Goal: Information Seeking & Learning: Learn about a topic

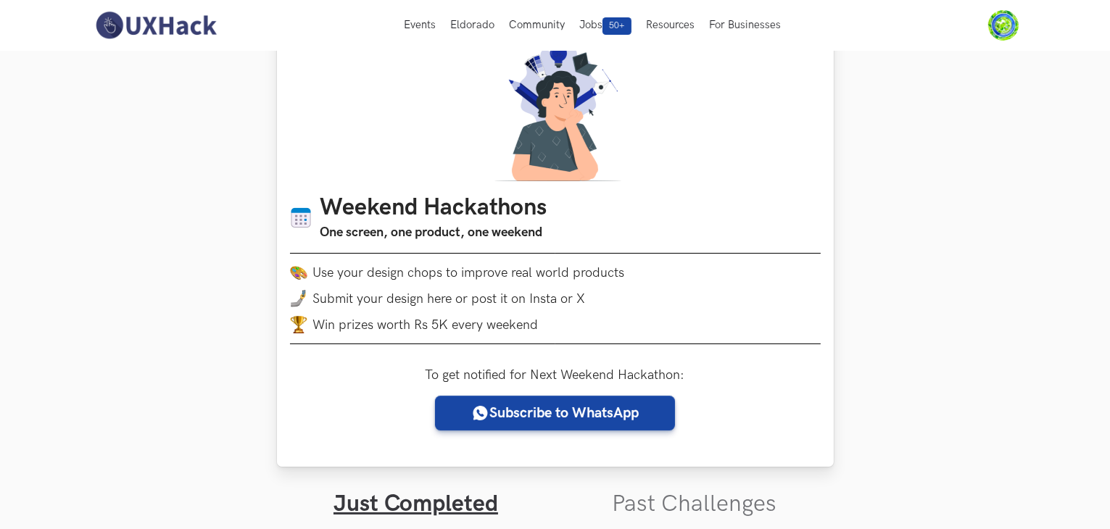
scroll to position [72, 0]
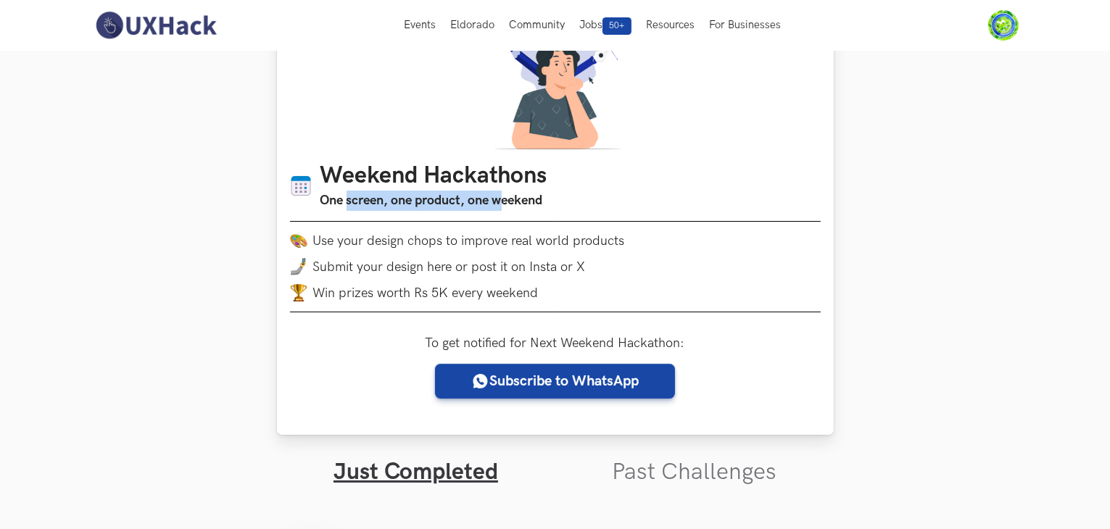
drag, startPoint x: 349, startPoint y: 201, endPoint x: 504, endPoint y: 192, distance: 155.3
click at [504, 192] on h3 "One screen, one product, one weekend" at bounding box center [433, 201] width 227 height 20
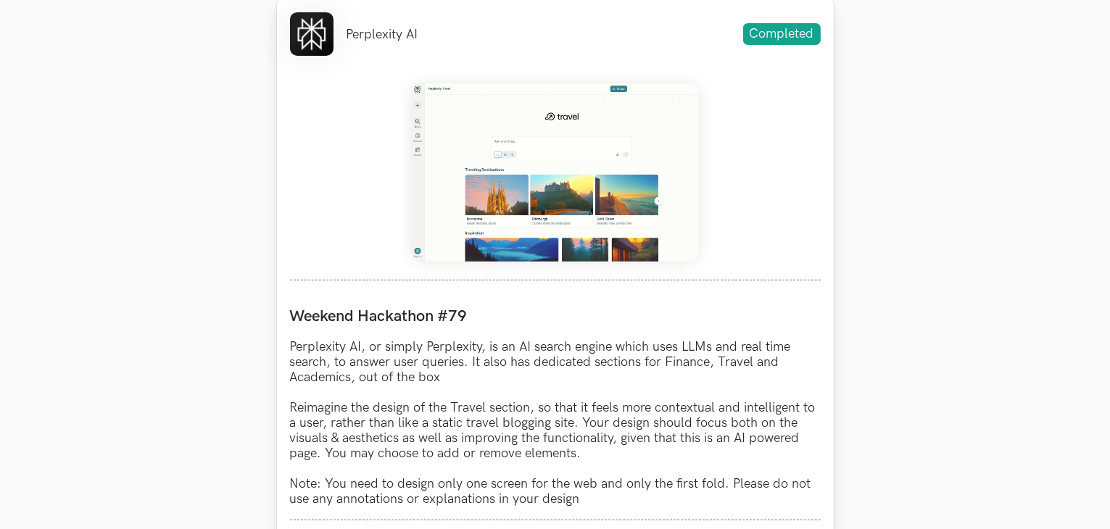
scroll to position [652, 0]
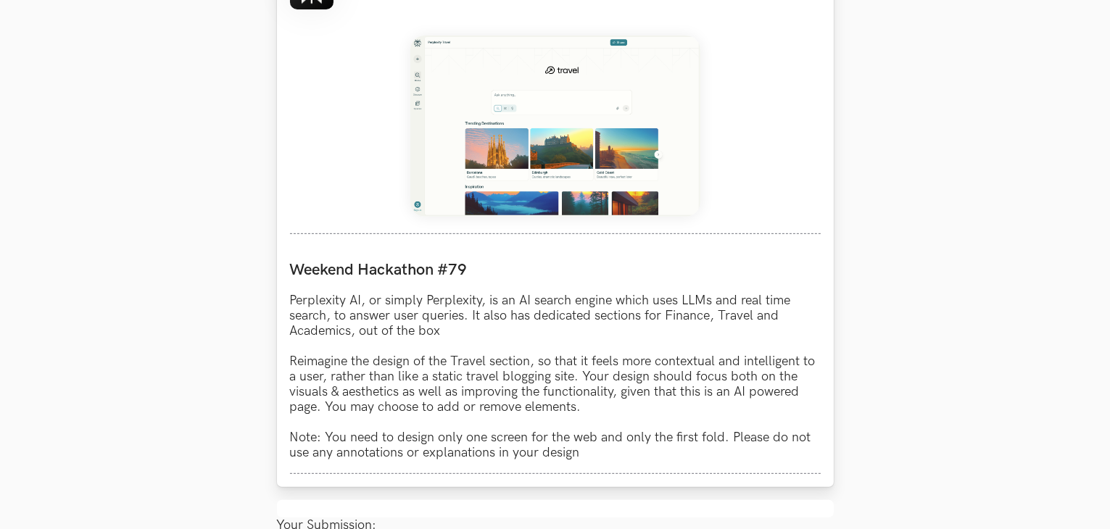
click at [549, 93] on img at bounding box center [555, 126] width 290 height 181
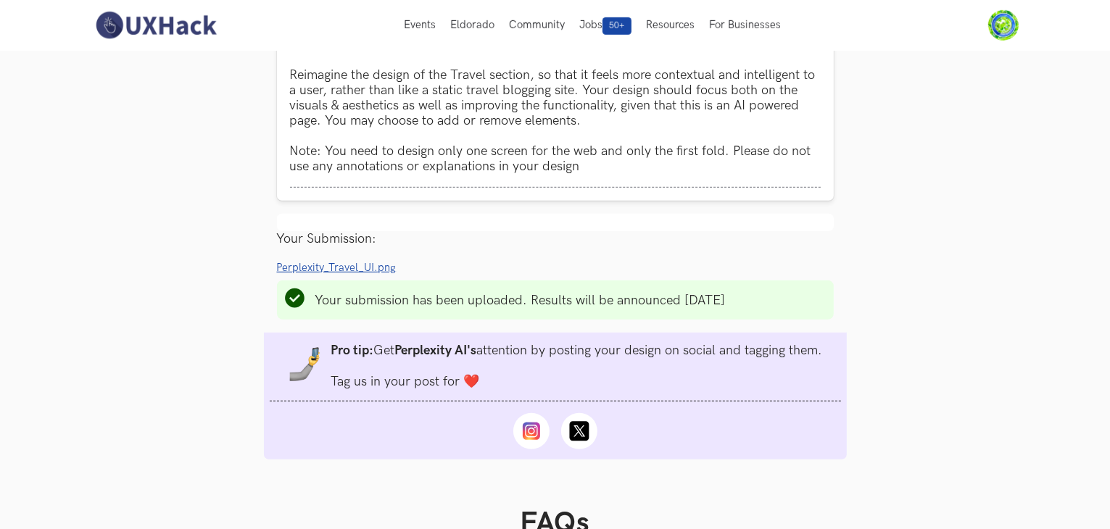
scroll to position [870, 0]
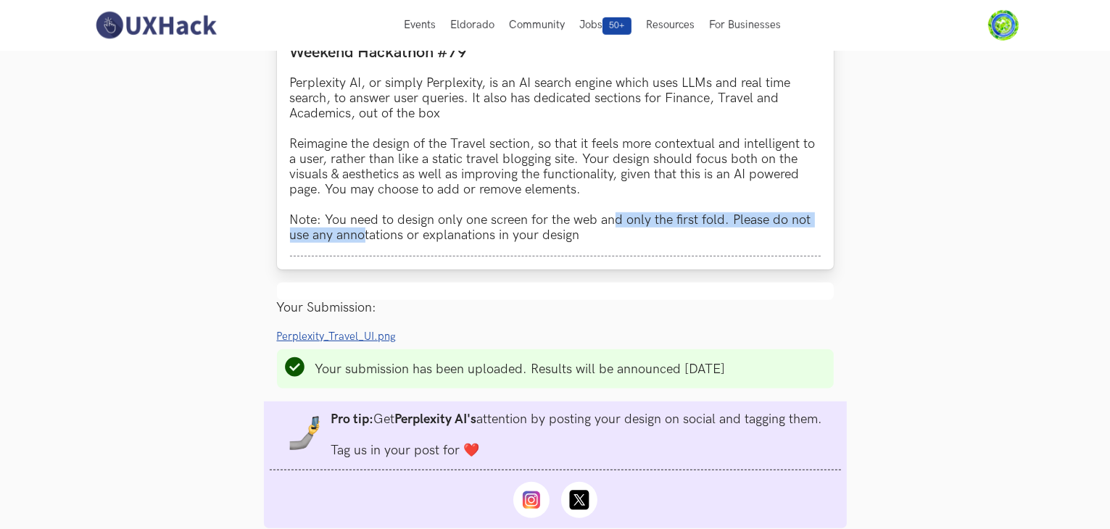
drag, startPoint x: 367, startPoint y: 233, endPoint x: 616, endPoint y: 217, distance: 249.8
click at [616, 217] on p "Perplexity AI, or simply Perplexity, is an AI search engine which uses LLMs and…" at bounding box center [555, 158] width 530 height 167
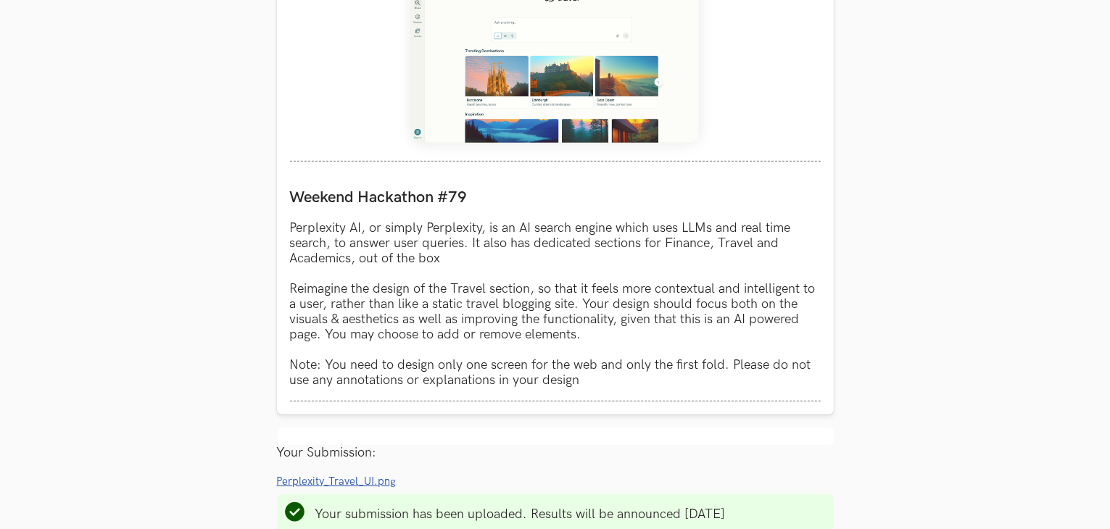
scroll to position [1015, 0]
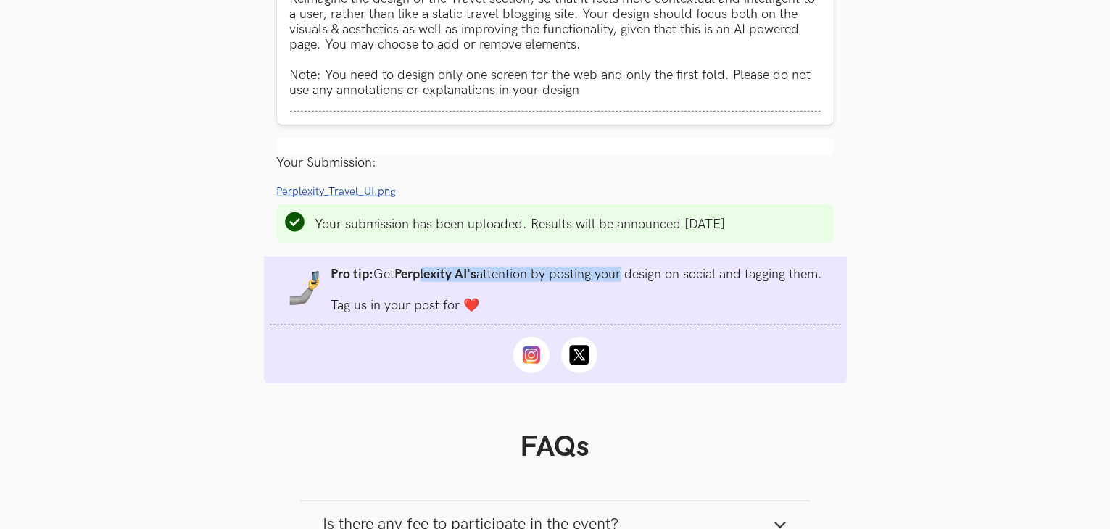
drag, startPoint x: 455, startPoint y: 281, endPoint x: 623, endPoint y: 277, distance: 168.2
click at [619, 278] on li "Pro tip: Get Perplexity AI's attention by posting your design on social and tag…" at bounding box center [576, 290] width 491 height 46
click at [623, 277] on li "Pro tip: Get Perplexity AI's attention by posting your design on social and tag…" at bounding box center [576, 290] width 491 height 46
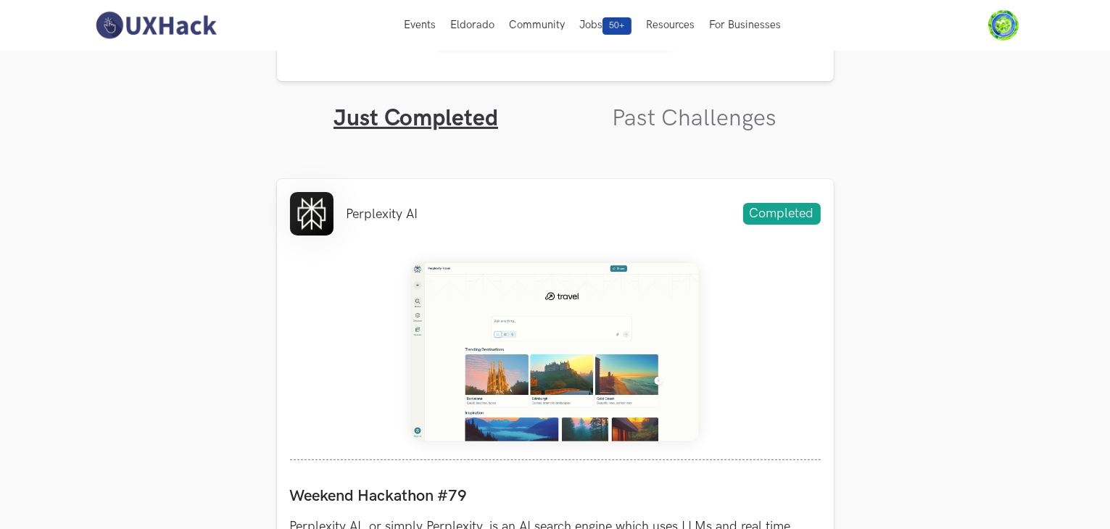
scroll to position [362, 0]
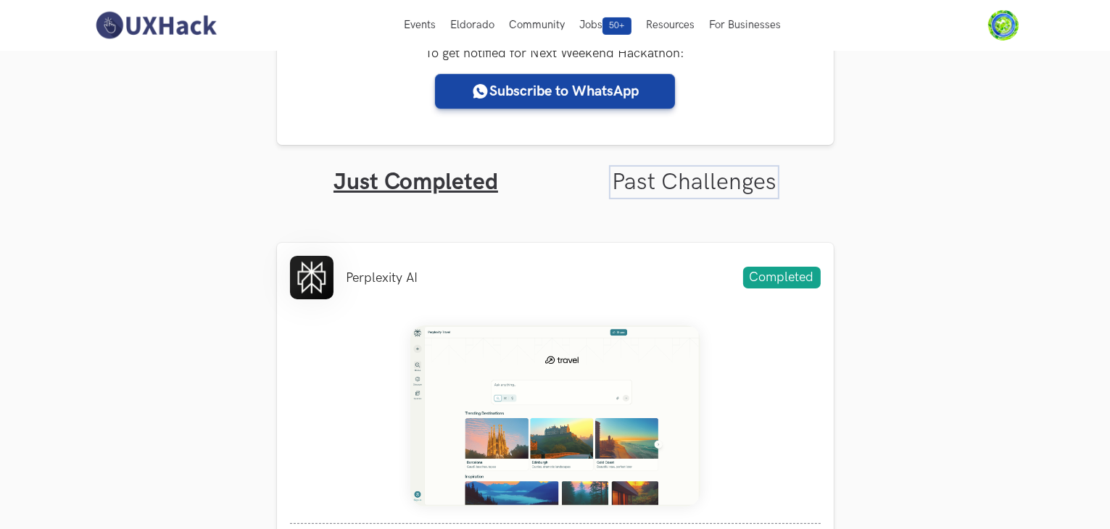
click at [648, 175] on link "Past Challenges" at bounding box center [694, 182] width 165 height 28
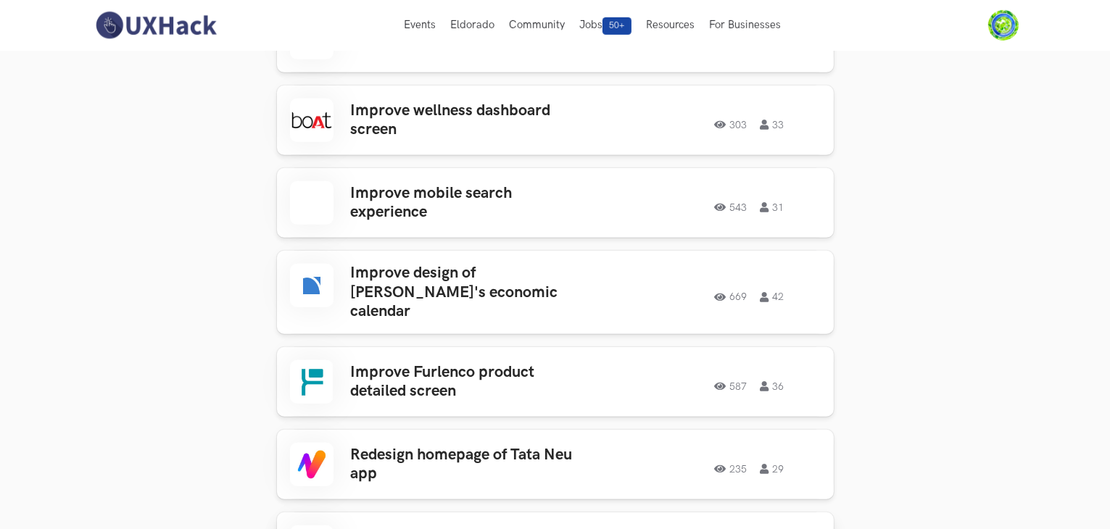
scroll to position [797, 0]
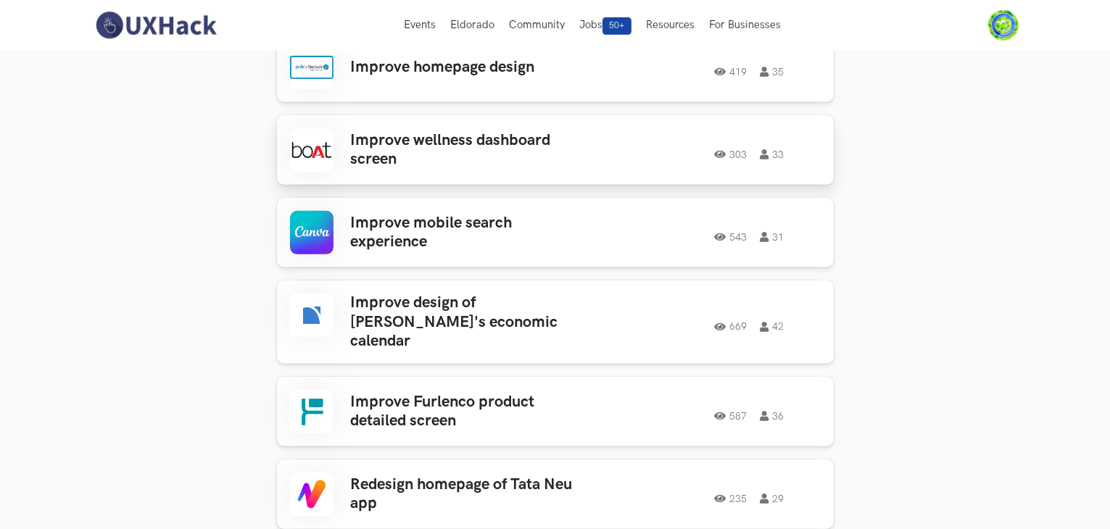
click at [444, 156] on h3 "Improve wellness dashboard screen" at bounding box center [464, 150] width 226 height 38
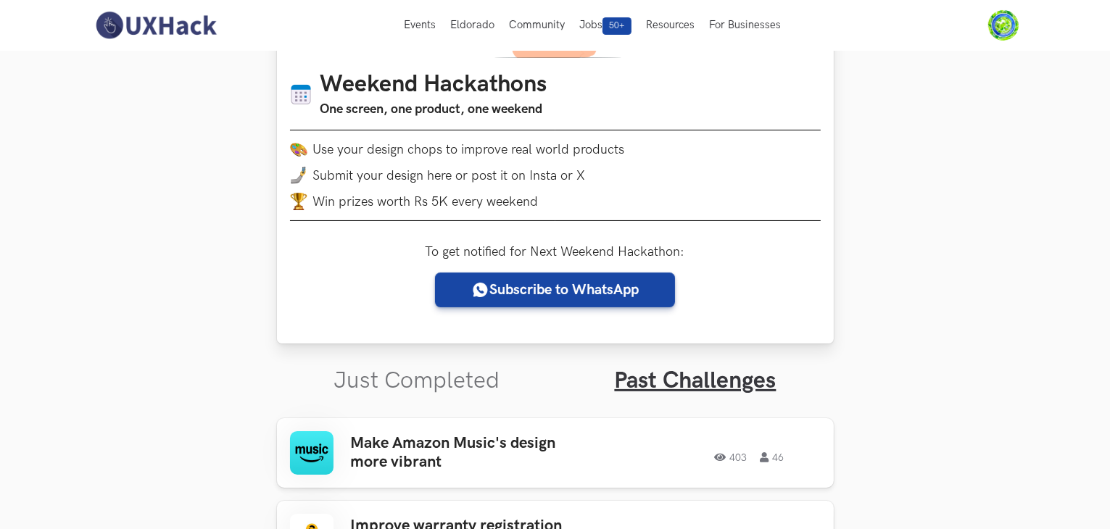
scroll to position [0, 0]
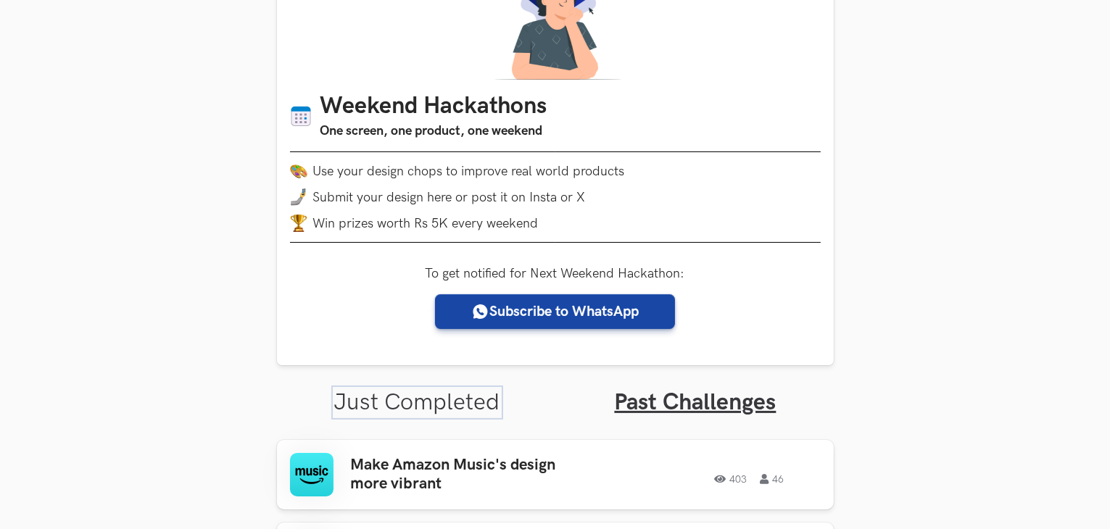
click at [449, 399] on link "Just Completed" at bounding box center [417, 402] width 166 height 28
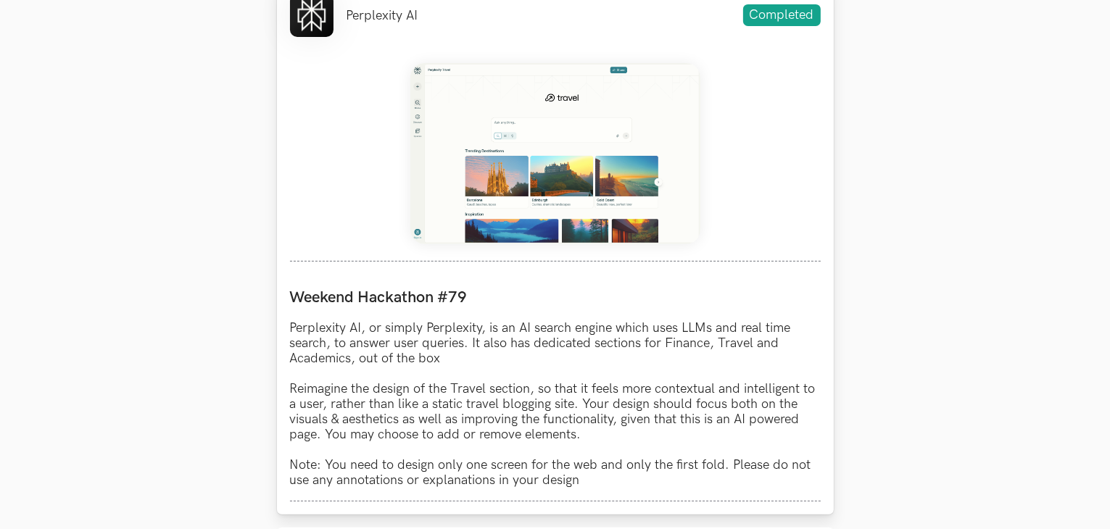
scroll to position [632, 0]
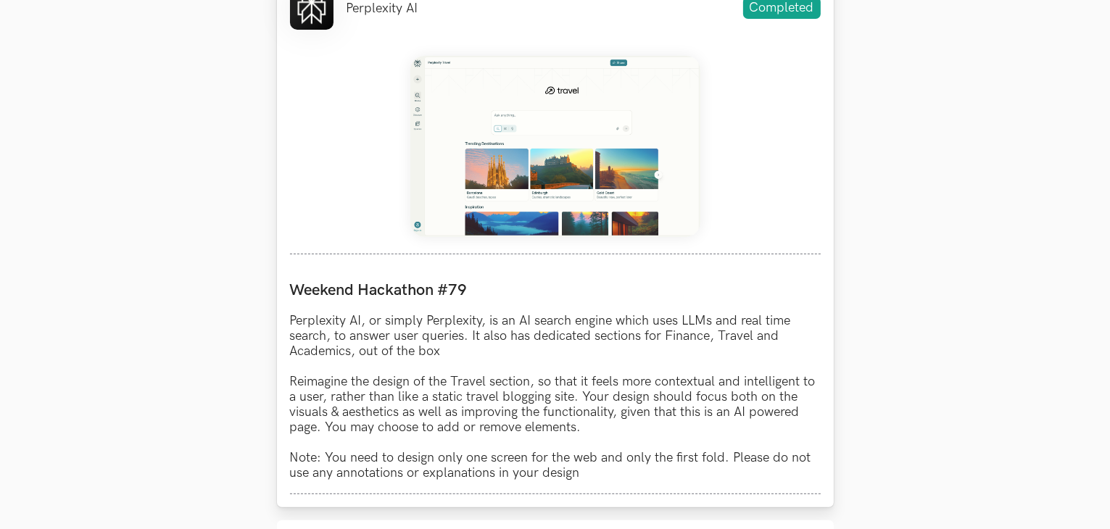
click at [505, 224] on img at bounding box center [555, 146] width 290 height 181
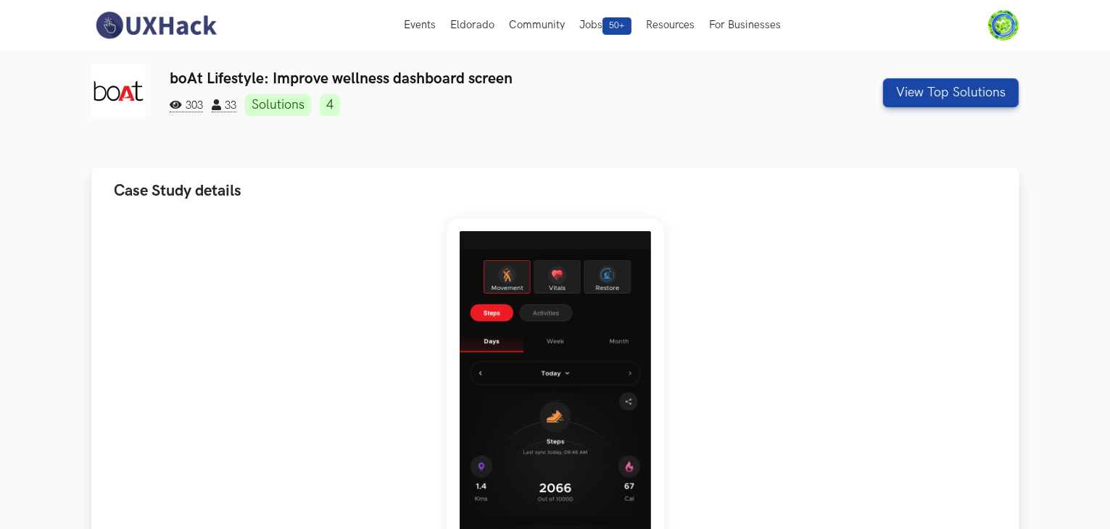
click at [470, 287] on img at bounding box center [554, 443] width 217 height 451
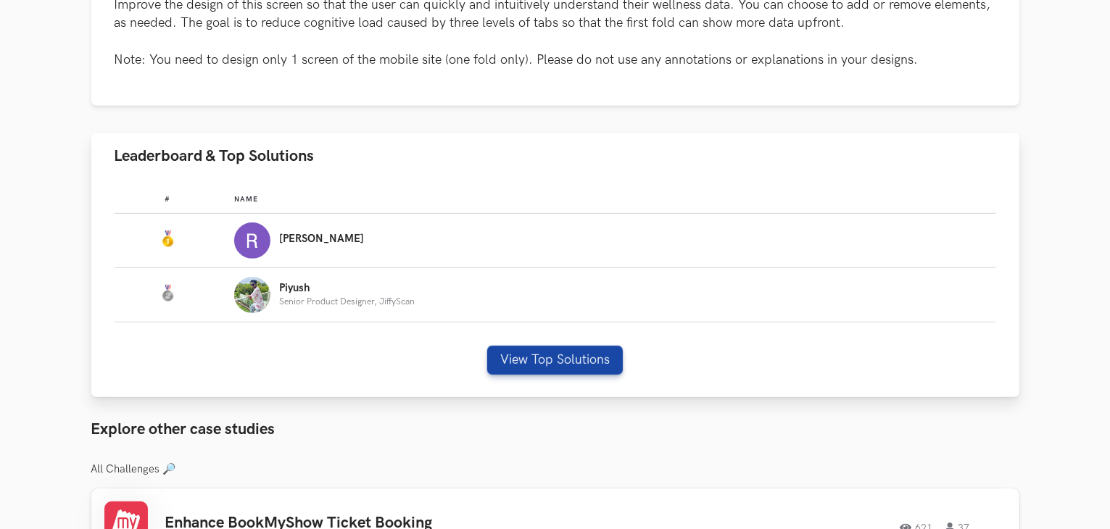
scroll to position [746, 0]
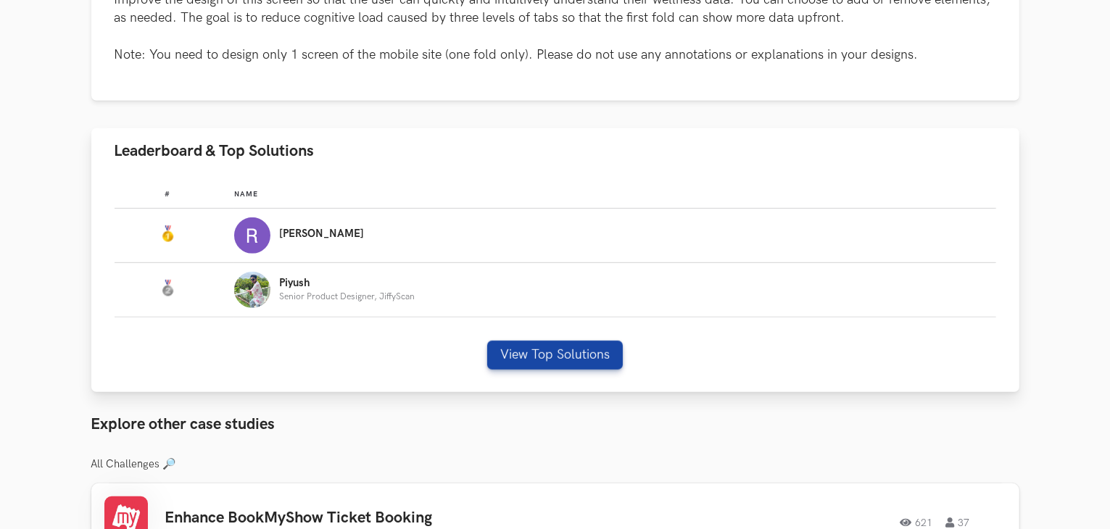
click at [552, 336] on div "# Name #: Name: [PERSON_NAME] #: Name: [PERSON_NAME] Senior Product Designer, J…" at bounding box center [555, 283] width 928 height 219
click at [540, 357] on button "View Top Solutions" at bounding box center [555, 355] width 136 height 29
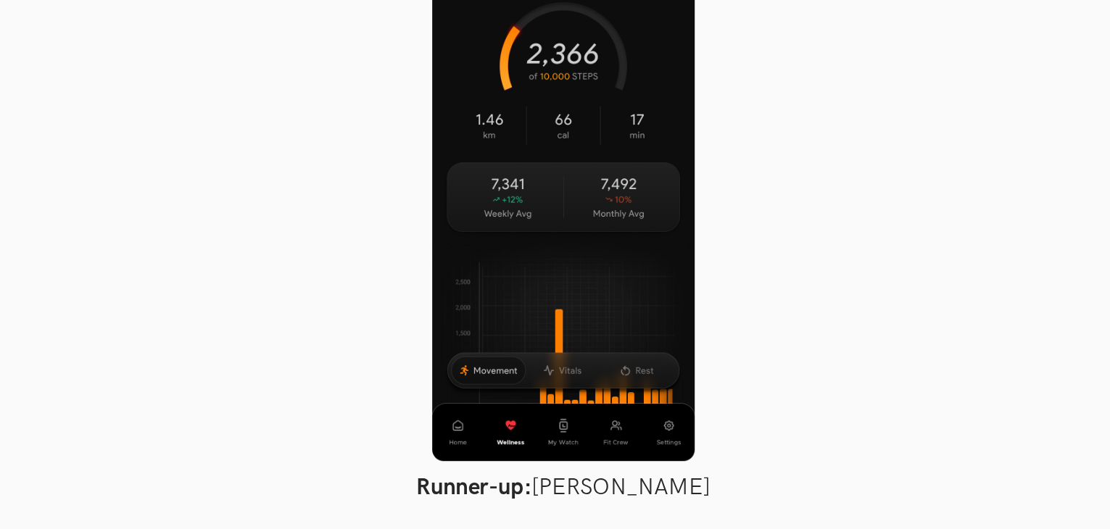
scroll to position [745, 0]
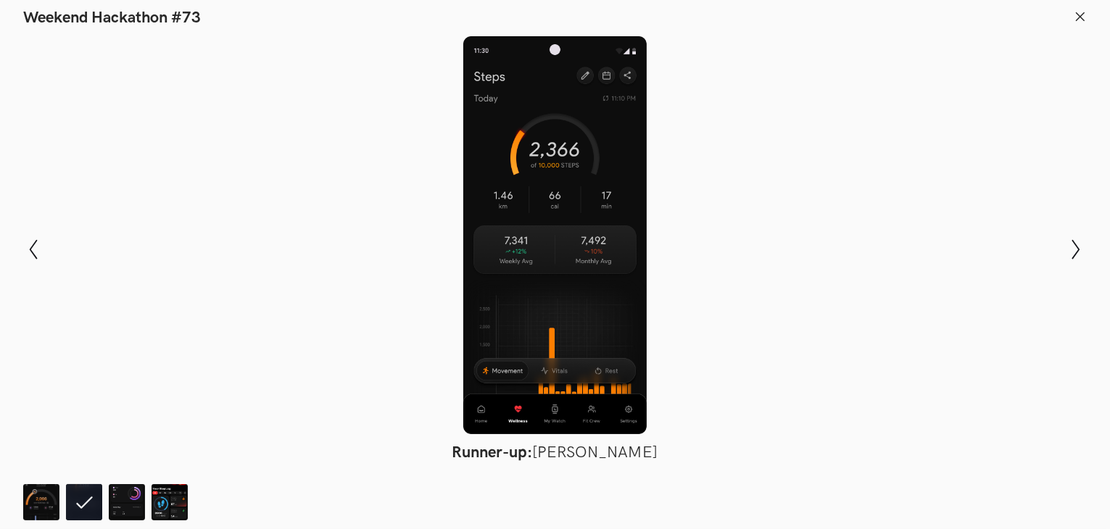
click at [1076, 17] on icon at bounding box center [1079, 16] width 13 height 13
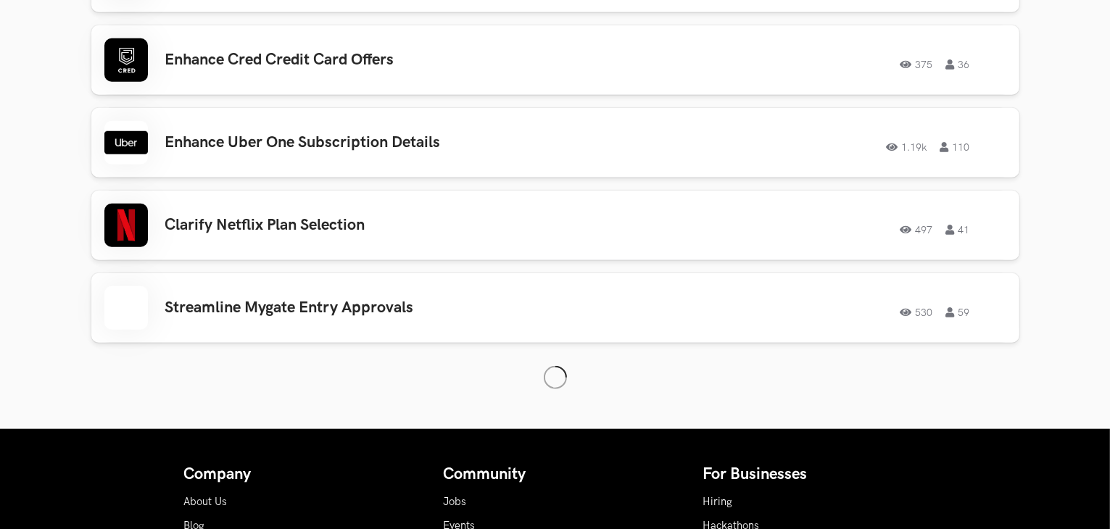
scroll to position [1289, 0]
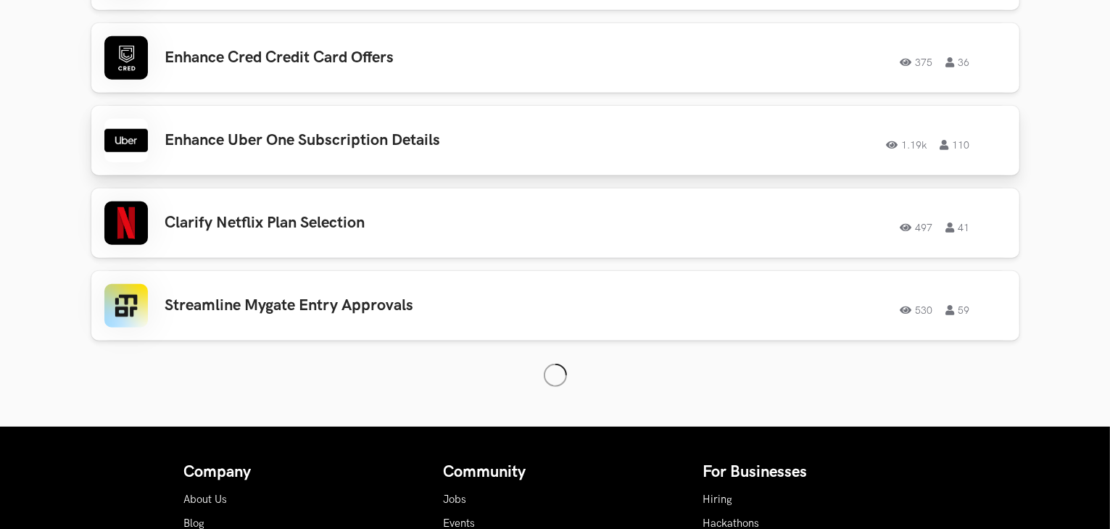
click at [505, 126] on div "Enhance Uber One Subscription Details 1.19k 110 1.19k 110" at bounding box center [555, 140] width 902 height 43
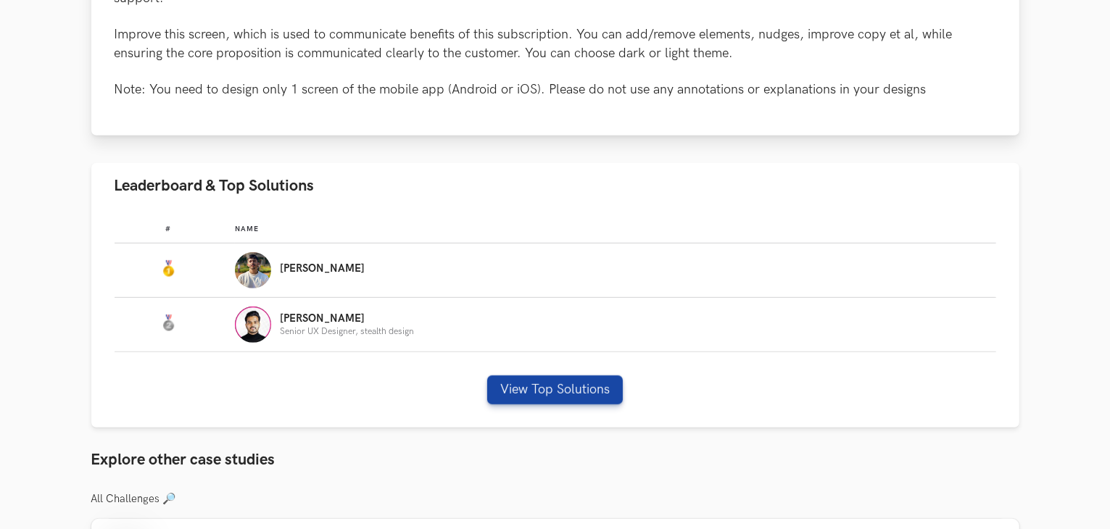
scroll to position [741, 0]
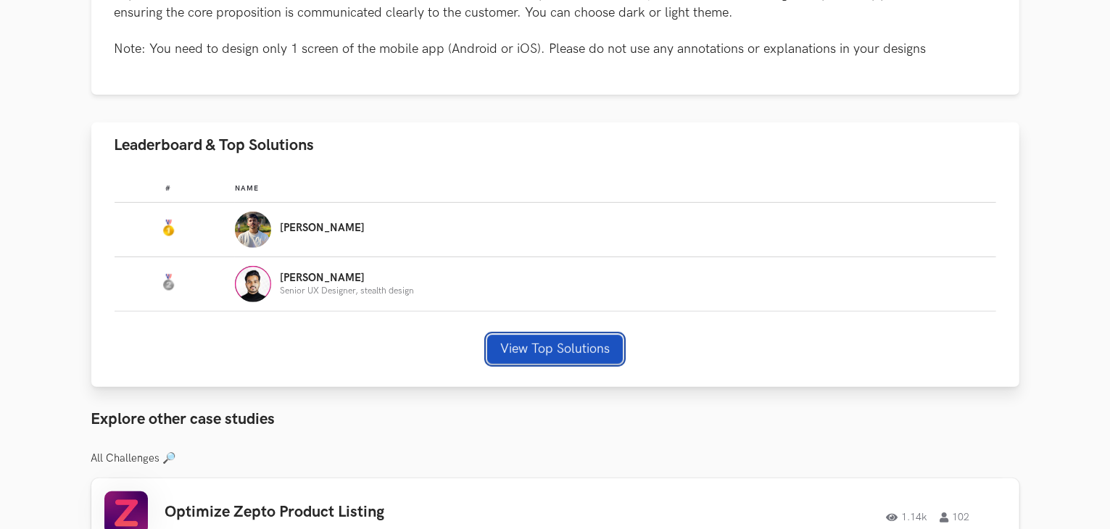
click at [574, 335] on button "View Top Solutions" at bounding box center [555, 349] width 136 height 29
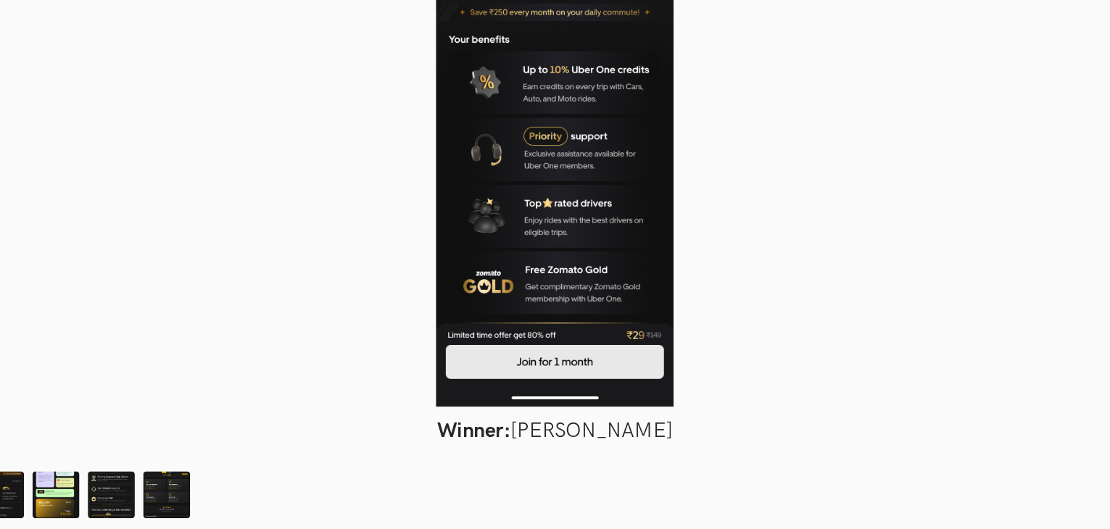
scroll to position [733, 0]
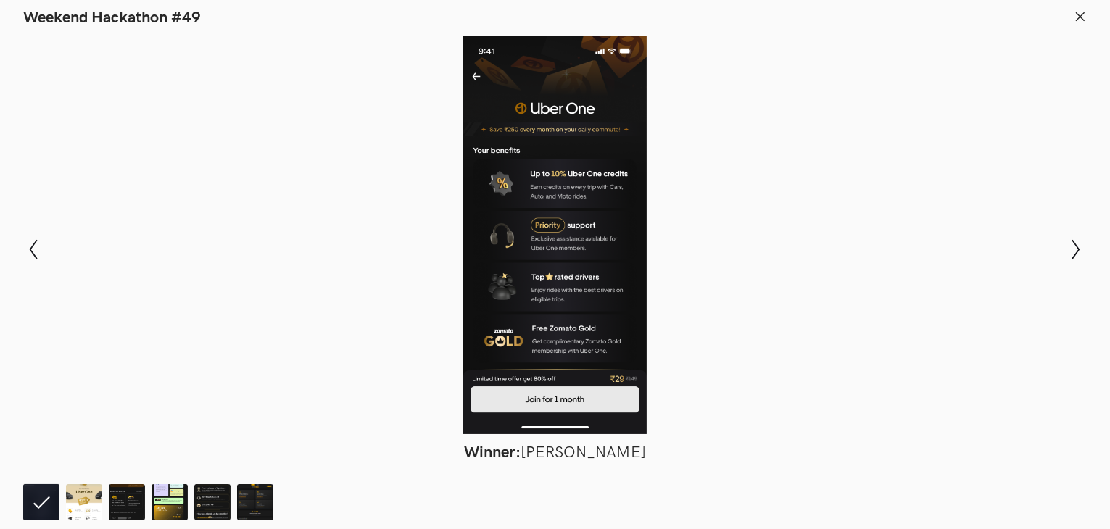
click at [1076, 12] on icon at bounding box center [1079, 16] width 13 height 13
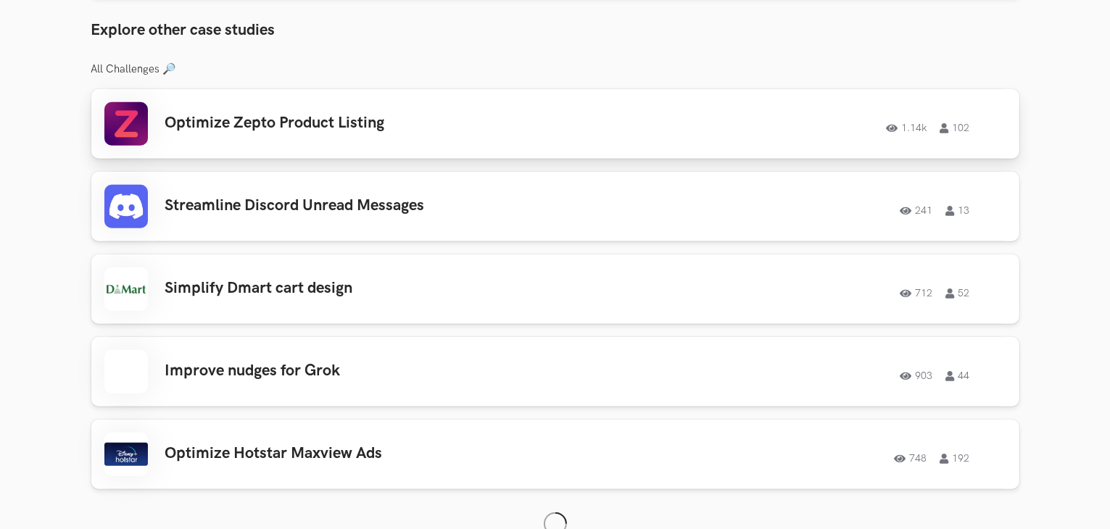
scroll to position [1132, 0]
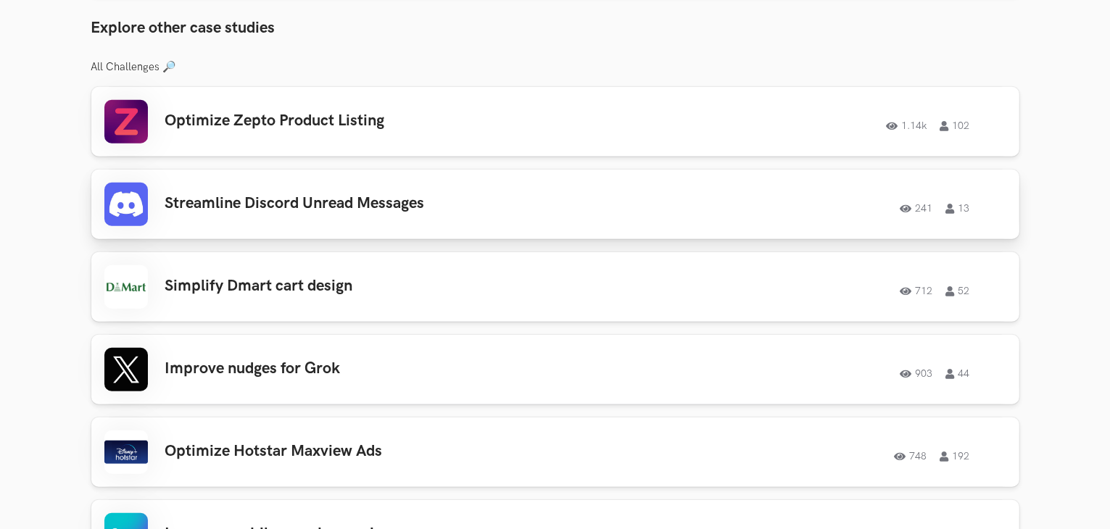
click at [465, 196] on div "Streamline Discord Unread Messages 241 13 241 13" at bounding box center [555, 204] width 902 height 43
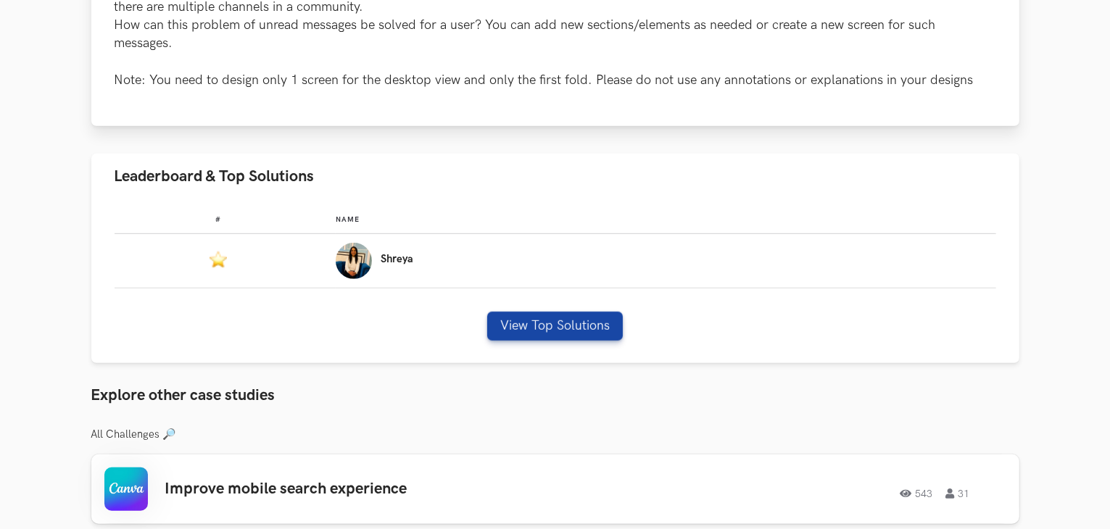
scroll to position [774, 0]
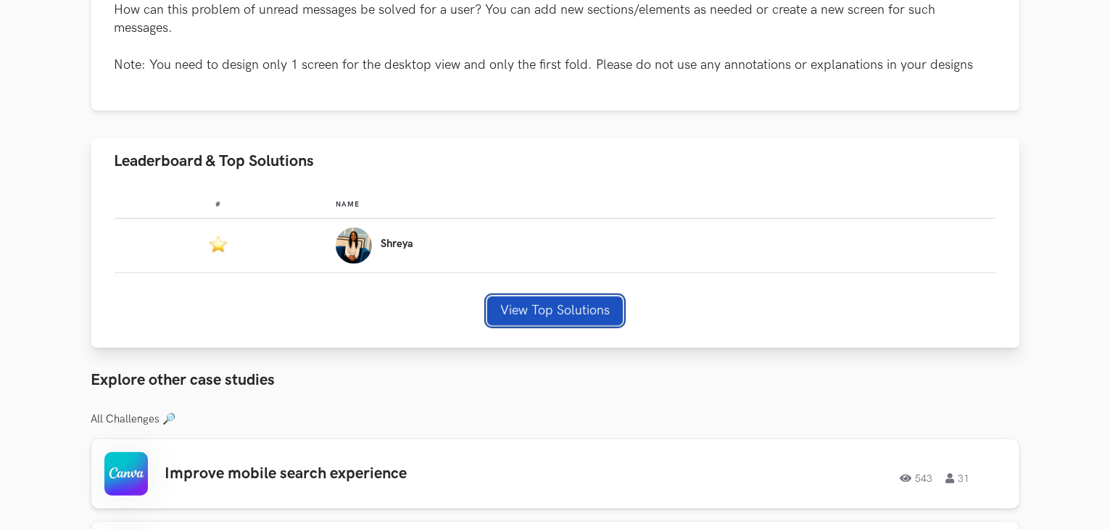
click at [528, 309] on button "View Top Solutions" at bounding box center [555, 310] width 136 height 29
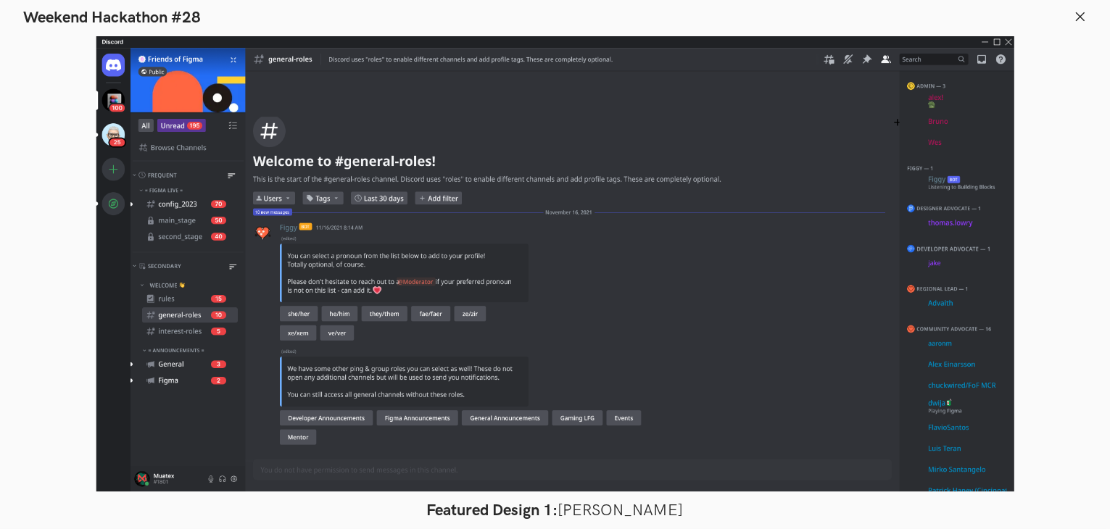
click at [1055, 33] on div "Modal Gallery Slideshow Featured Design 1: Shreya Khandelwal Show previous slid…" at bounding box center [555, 279] width 1110 height 502
click at [1060, 210] on div "Modal Gallery Slideshow Featured Design 1: Shreya Khandelwal Show previous slid…" at bounding box center [555, 279] width 1110 height 502
click at [1085, 17] on icon at bounding box center [1079, 16] width 13 height 13
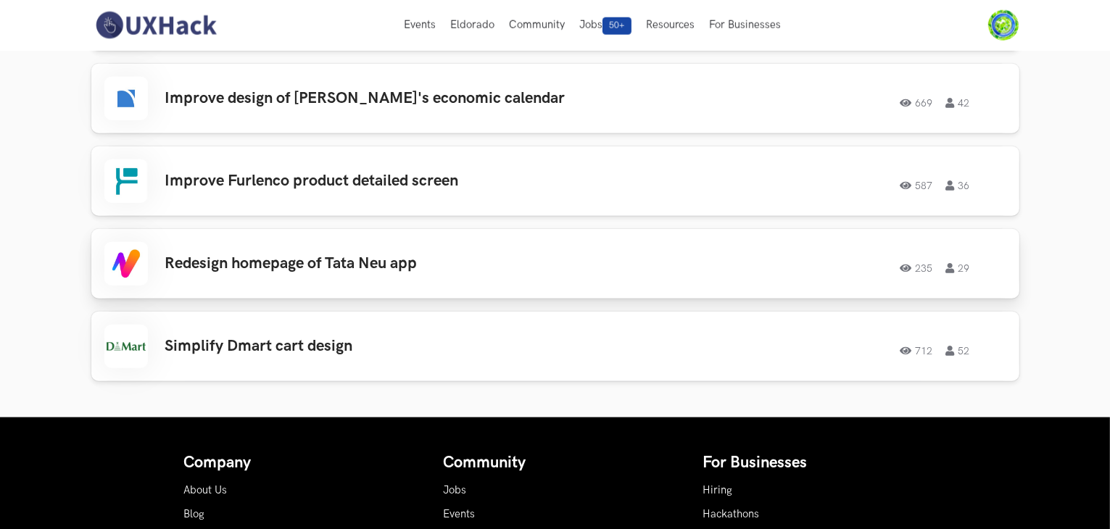
scroll to position [1643, 0]
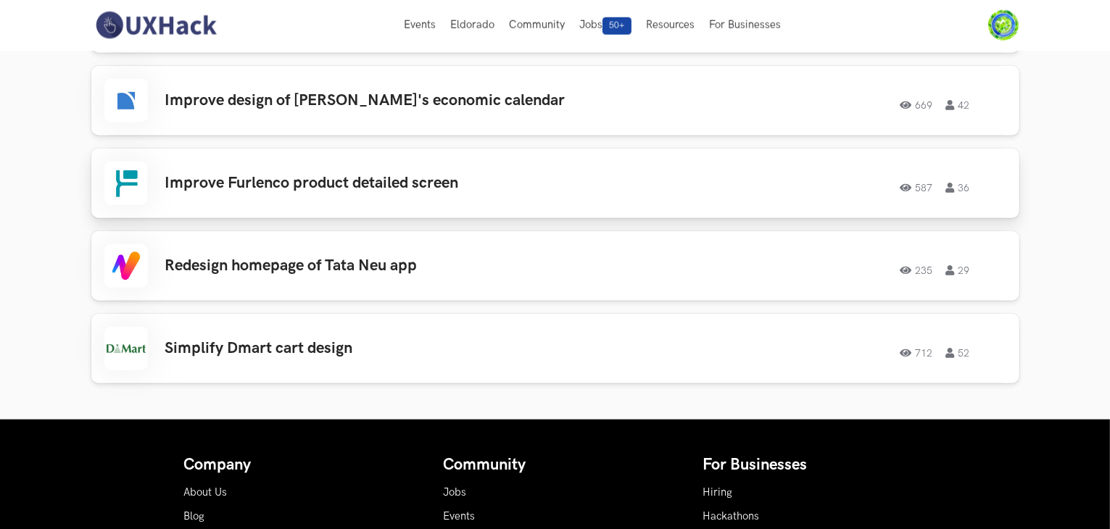
click at [435, 166] on div "Improve Furlenco product detailed screen 587 36 587 36" at bounding box center [555, 183] width 902 height 43
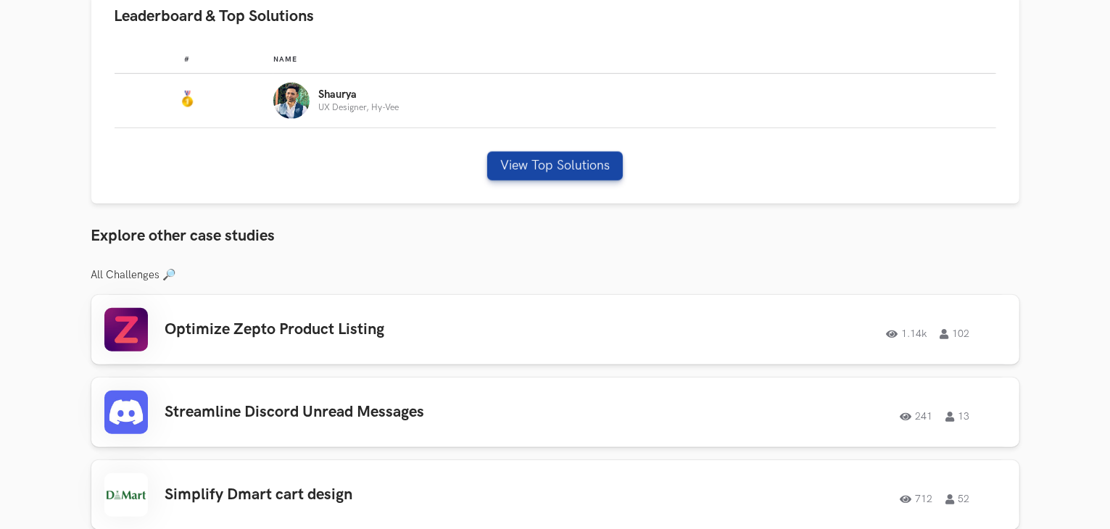
scroll to position [994, 0]
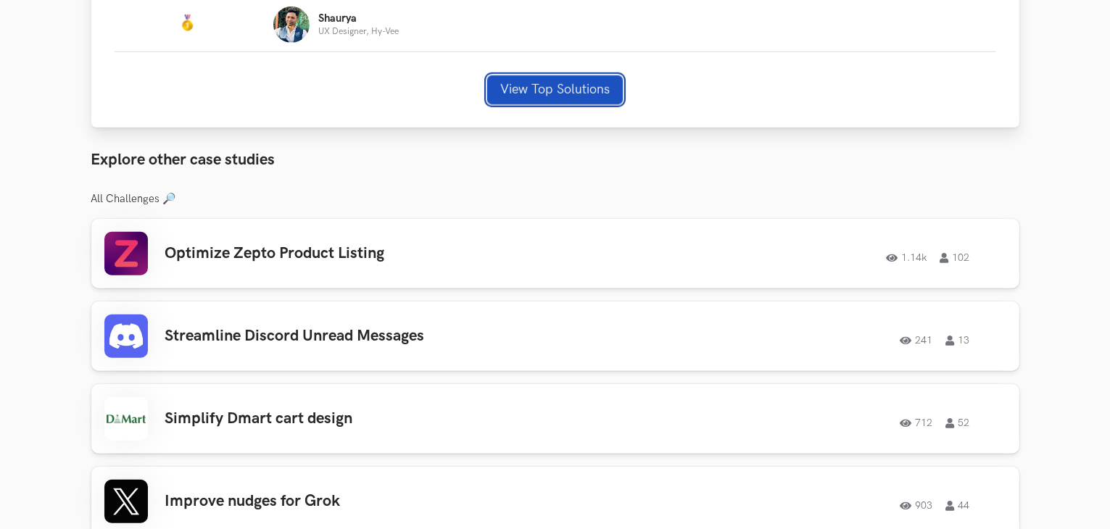
click at [544, 85] on button "View Top Solutions" at bounding box center [555, 89] width 136 height 29
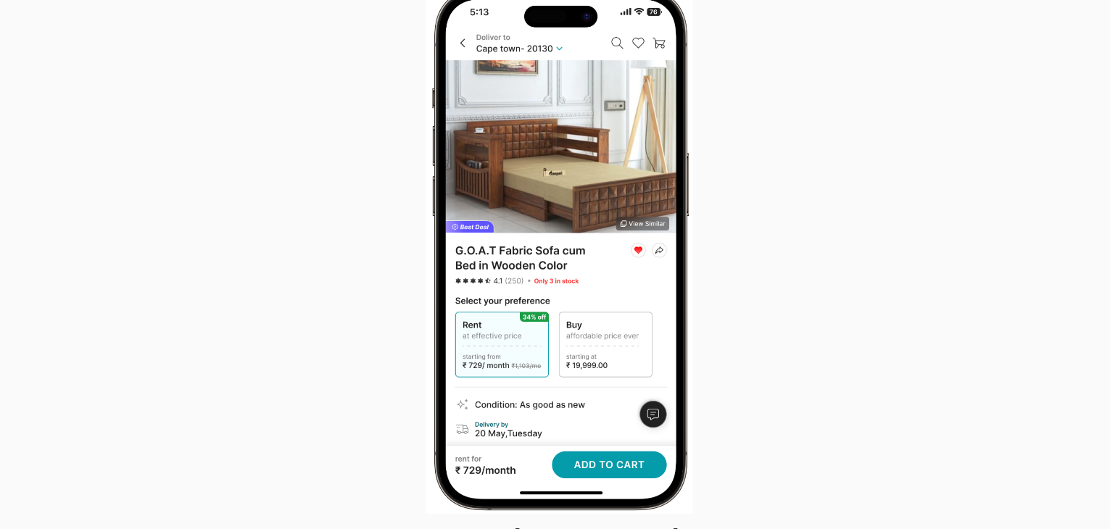
scroll to position [993, 0]
